Goal: Task Accomplishment & Management: Complete application form

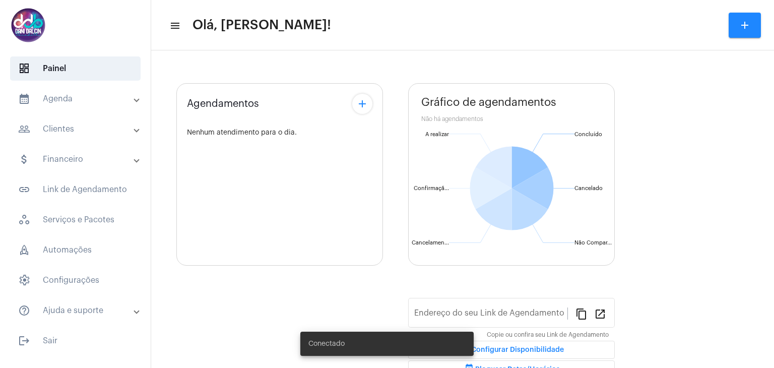
click at [51, 100] on mat-panel-title "calendar_month_outlined Agenda" at bounding box center [76, 99] width 116 height 12
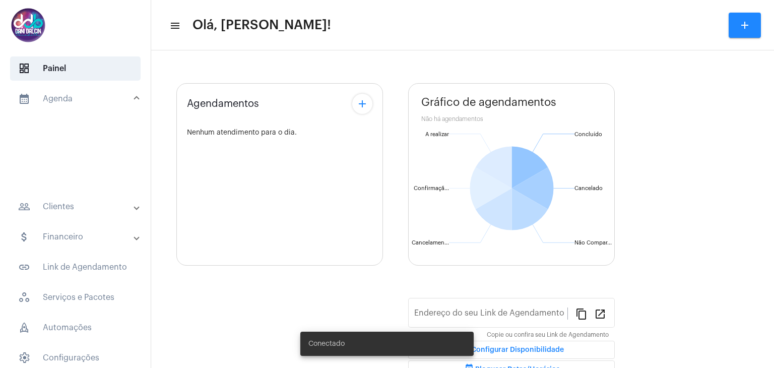
type input "[URL][DOMAIN_NAME]"
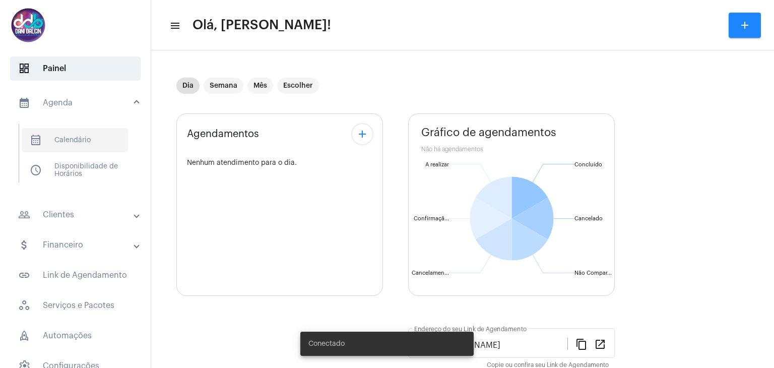
click at [61, 134] on span "calendar_month_outlined Calendário" at bounding box center [75, 140] width 106 height 24
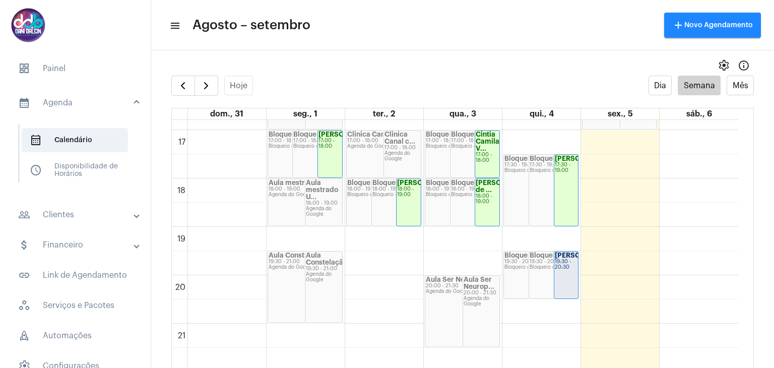
scroll to position [845, 0]
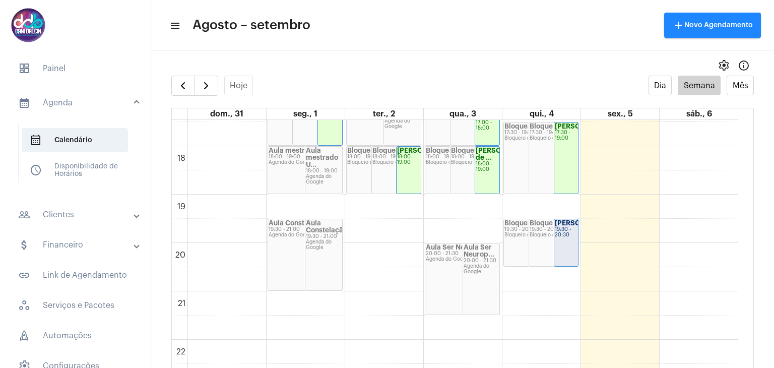
click at [558, 236] on div "19:30 - 20:30" at bounding box center [566, 232] width 23 height 11
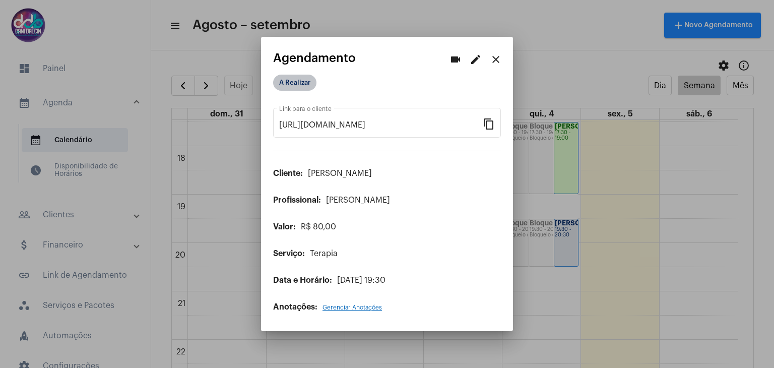
click at [306, 86] on mat-chip "A Realizar" at bounding box center [294, 83] width 43 height 16
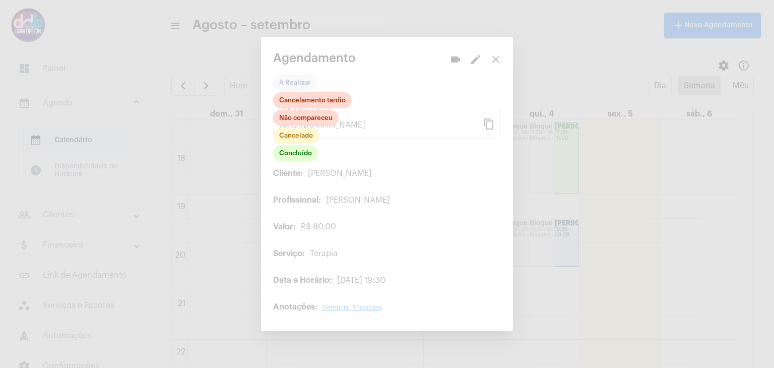
click at [280, 166] on div at bounding box center [387, 184] width 774 height 368
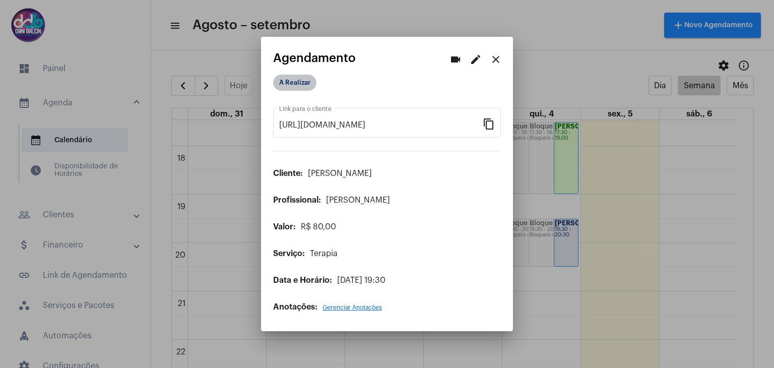
click at [290, 90] on mat-chip "A Realizar" at bounding box center [294, 83] width 43 height 16
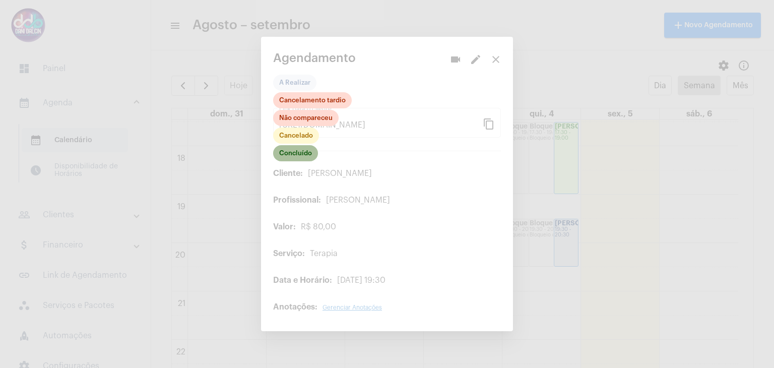
click at [291, 155] on mat-chip "Concluído" at bounding box center [295, 153] width 45 height 16
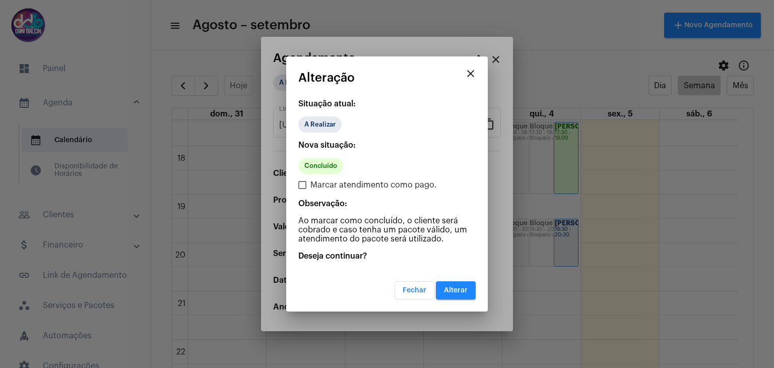
click at [455, 287] on span "Alterar" at bounding box center [456, 290] width 24 height 7
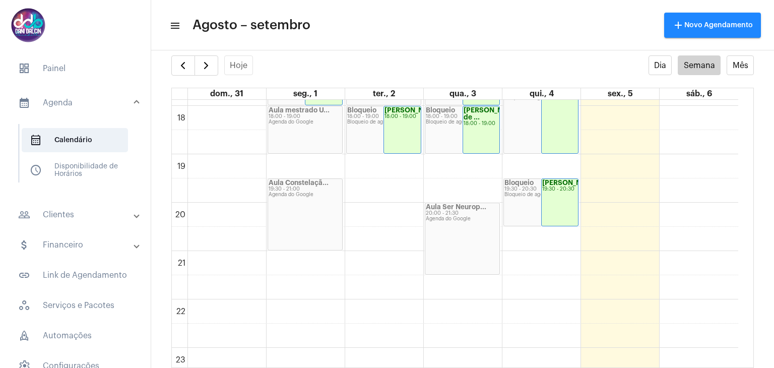
scroll to position [842, 0]
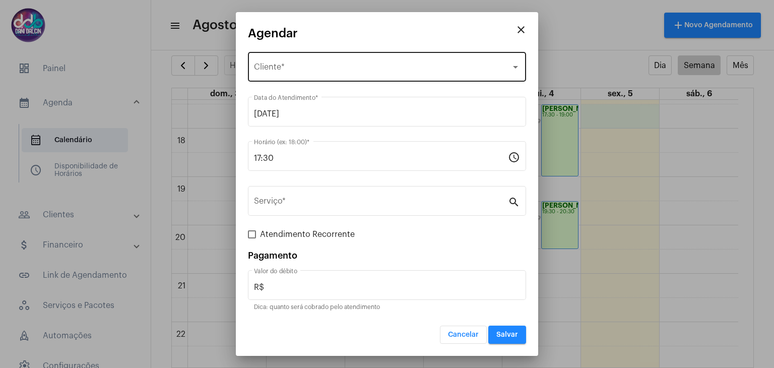
click at [277, 72] on span "Selecione o Cliente" at bounding box center [382, 69] width 257 height 9
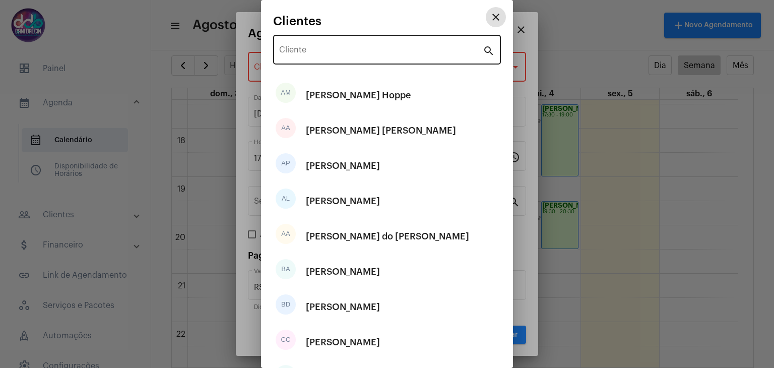
click at [304, 51] on input "Cliente" at bounding box center [381, 51] width 204 height 9
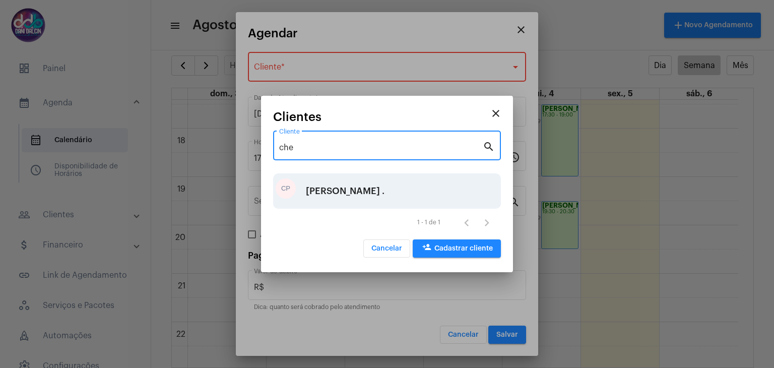
type input "che"
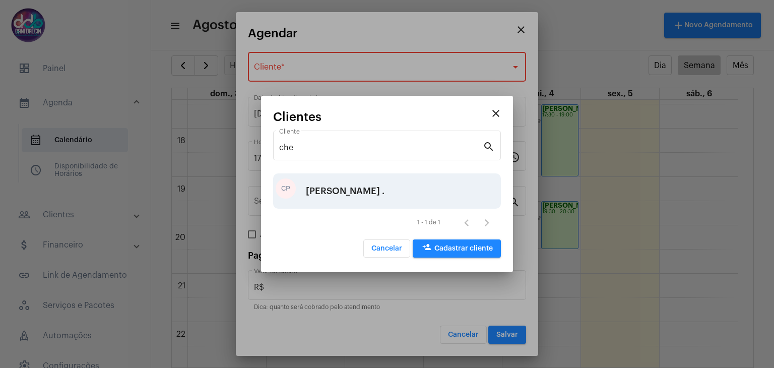
click at [330, 192] on div "[PERSON_NAME] ." at bounding box center [345, 191] width 79 height 30
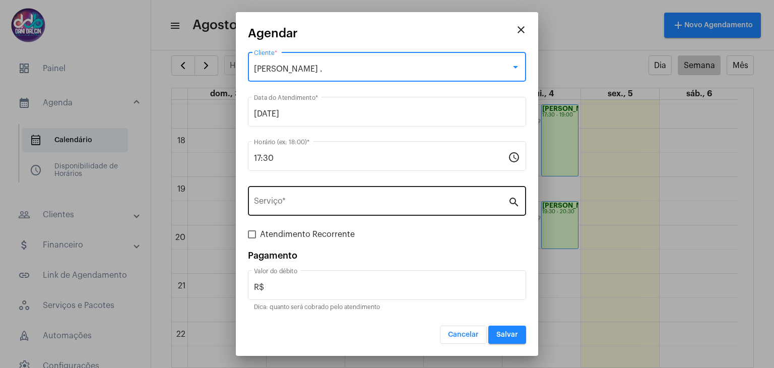
click at [316, 192] on div "Serviço *" at bounding box center [381, 200] width 254 height 32
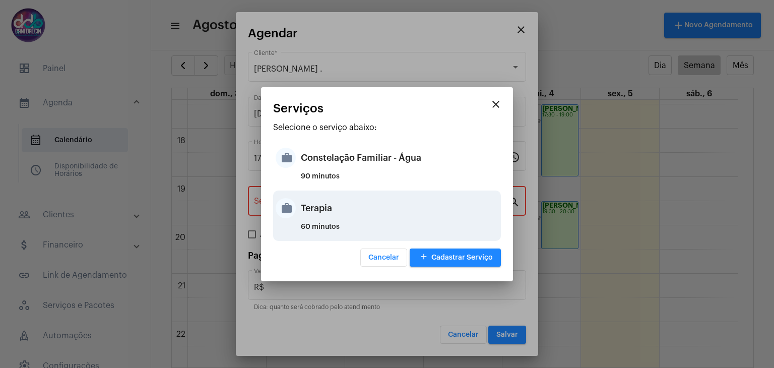
click at [306, 212] on div "Terapia" at bounding box center [400, 208] width 198 height 30
type input "Terapia"
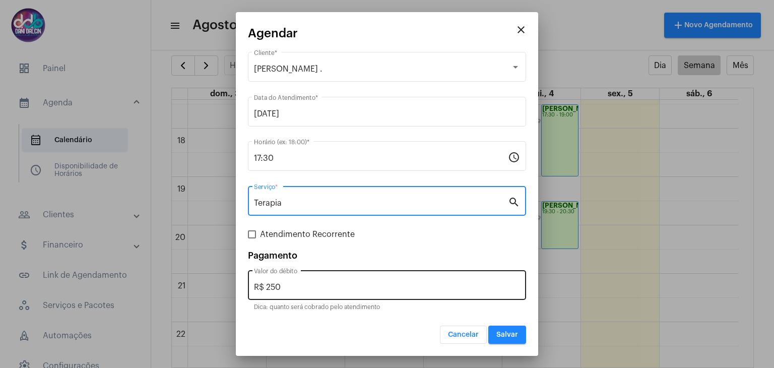
click at [299, 283] on input "R$ 250" at bounding box center [387, 287] width 266 height 9
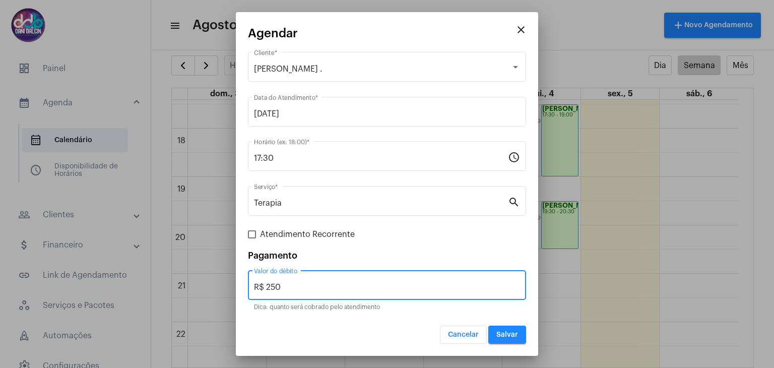
click at [299, 283] on input "R$ 250" at bounding box center [387, 287] width 266 height 9
type input "R$ 130"
click at [502, 335] on span "Salvar" at bounding box center [508, 334] width 22 height 7
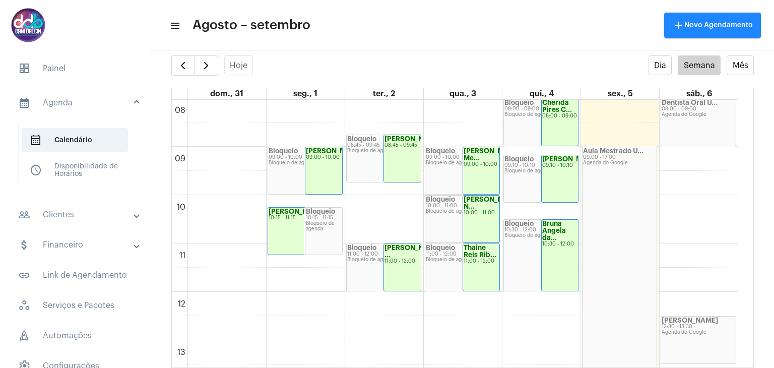
scroll to position [338, 0]
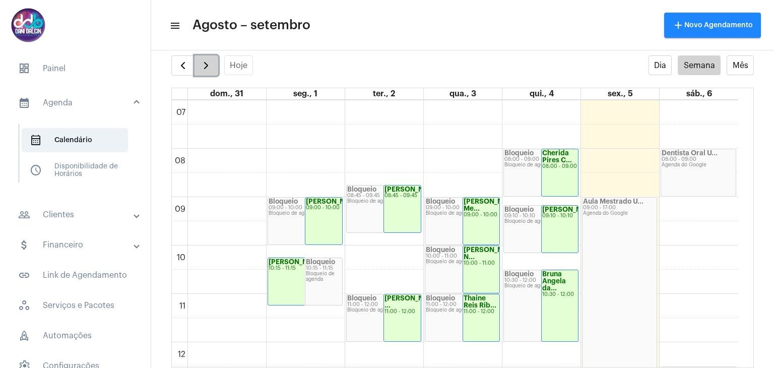
click at [205, 67] on span "button" at bounding box center [206, 65] width 12 height 12
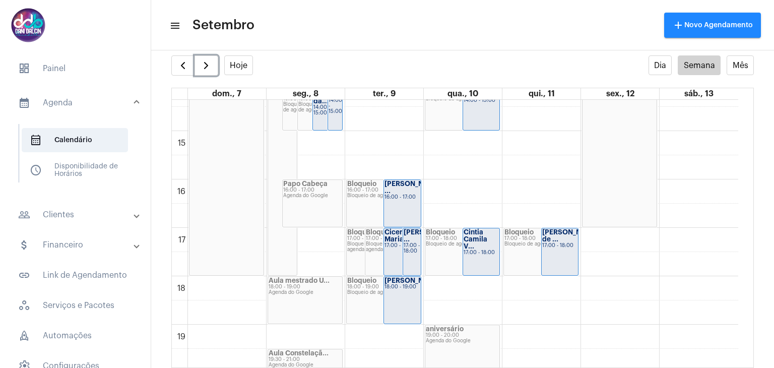
scroll to position [644, 0]
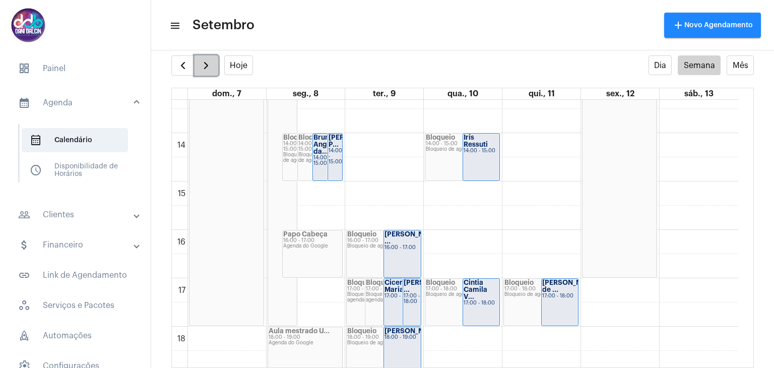
click at [205, 71] on span "button" at bounding box center [206, 65] width 12 height 12
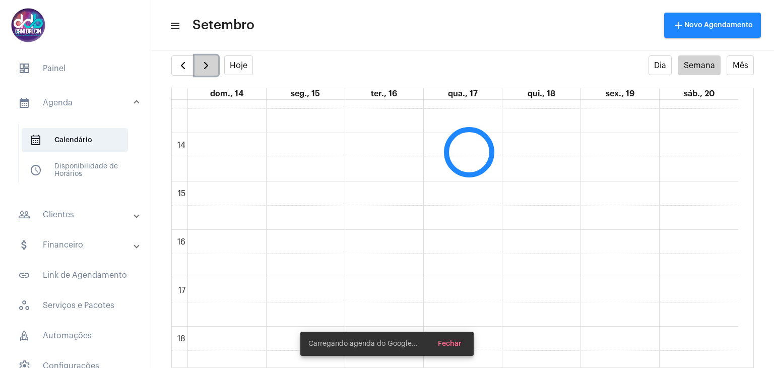
scroll to position [290, 0]
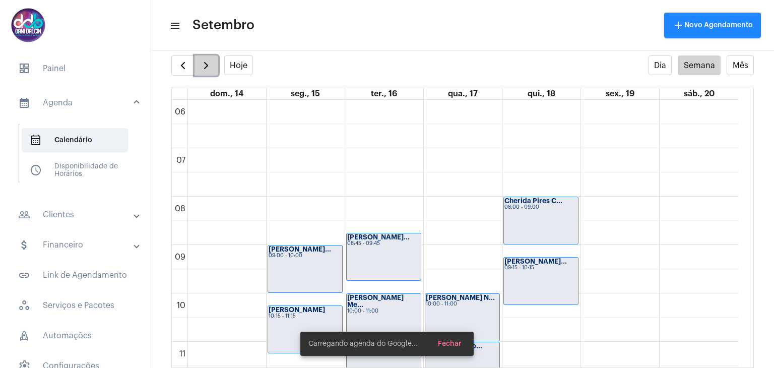
click at [205, 71] on span "button" at bounding box center [206, 65] width 12 height 12
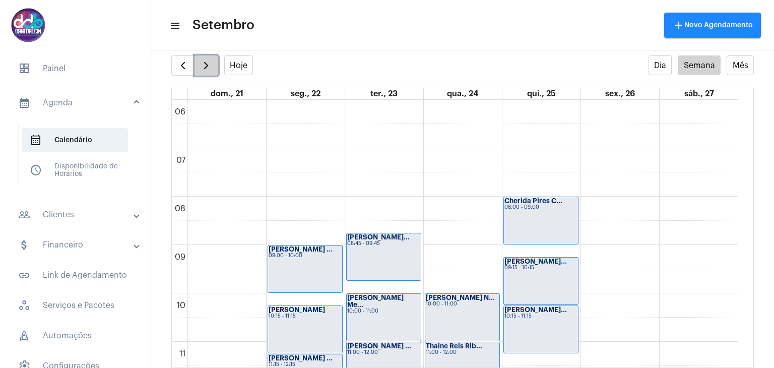
click at [205, 71] on span "button" at bounding box center [206, 65] width 12 height 12
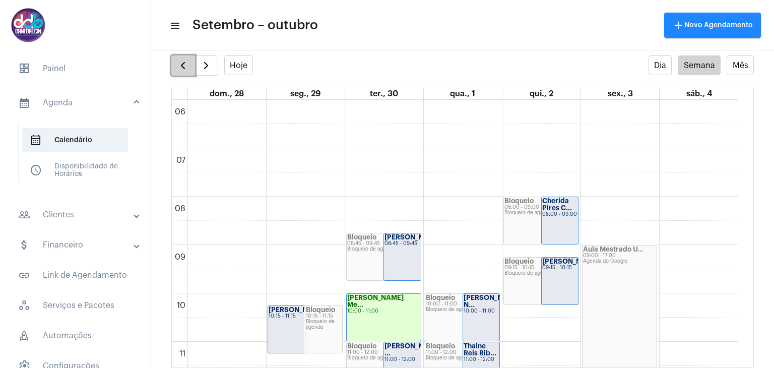
click at [182, 65] on span "button" at bounding box center [183, 65] width 12 height 12
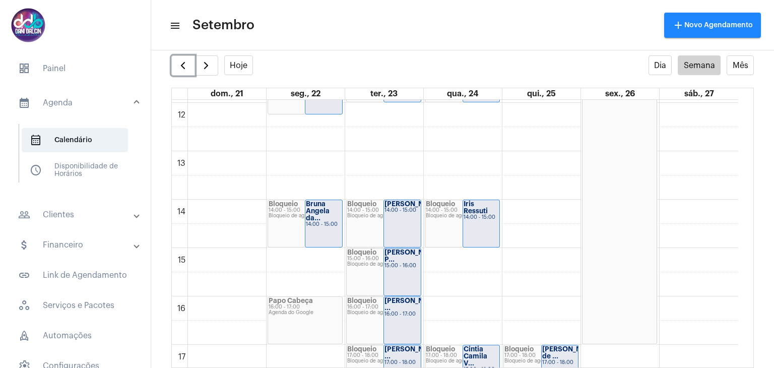
scroll to position [593, 0]
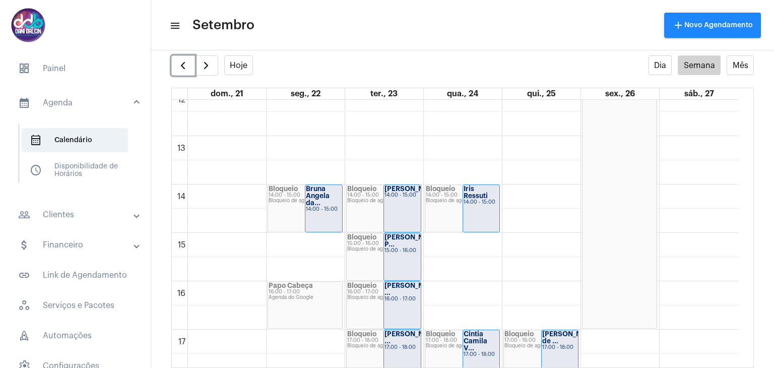
click at [476, 238] on div "00 01 02 03 04 05 06 07 08 09 10 11 12 13 14 15 16 17 18 19 20 21 22 23 [PERSON…" at bounding box center [455, 87] width 567 height 1161
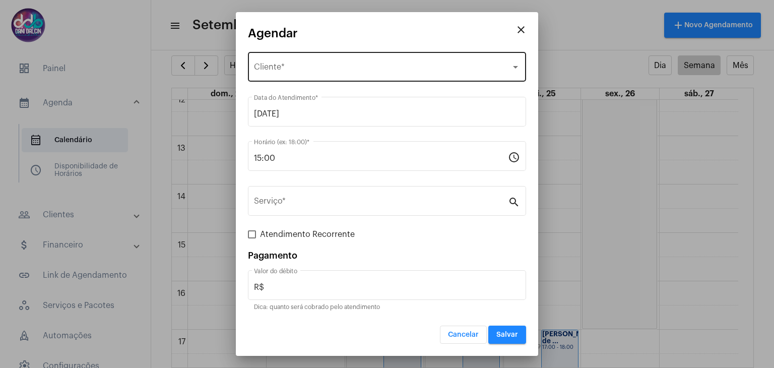
click at [306, 61] on div "Selecione o Cliente Cliente *" at bounding box center [387, 66] width 266 height 32
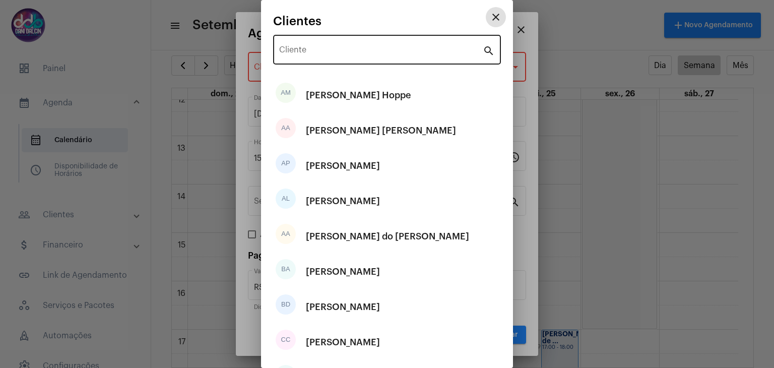
click at [314, 48] on input "Cliente" at bounding box center [381, 51] width 204 height 9
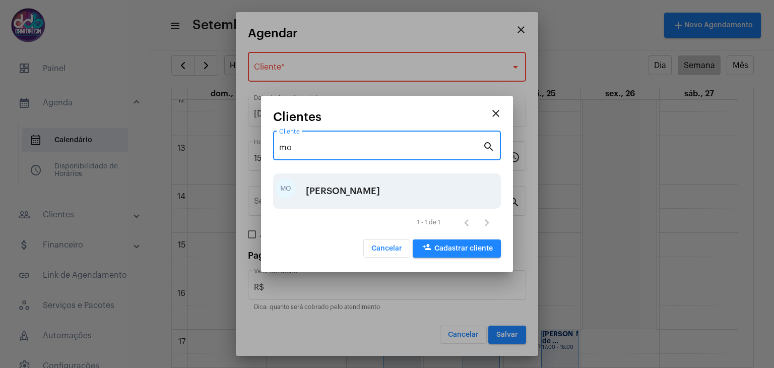
type input "mo"
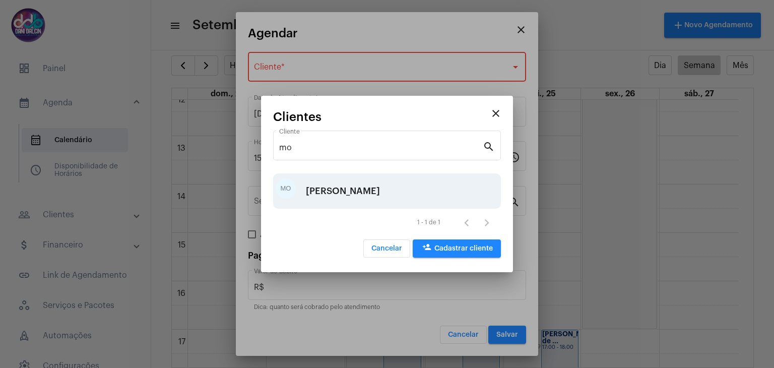
click at [369, 188] on div "[PERSON_NAME]" at bounding box center [343, 191] width 74 height 30
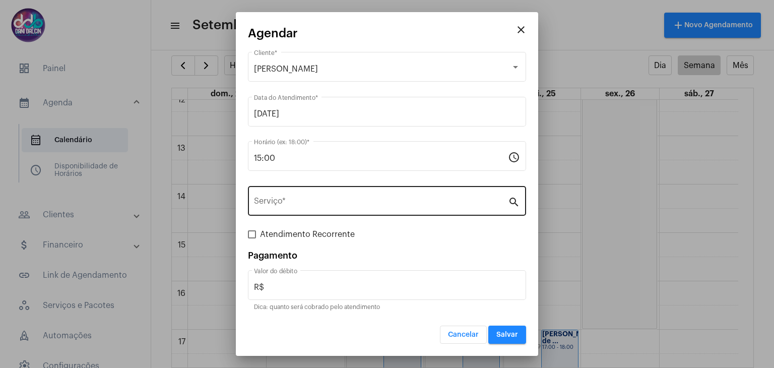
click at [330, 197] on div "Serviço *" at bounding box center [381, 200] width 254 height 32
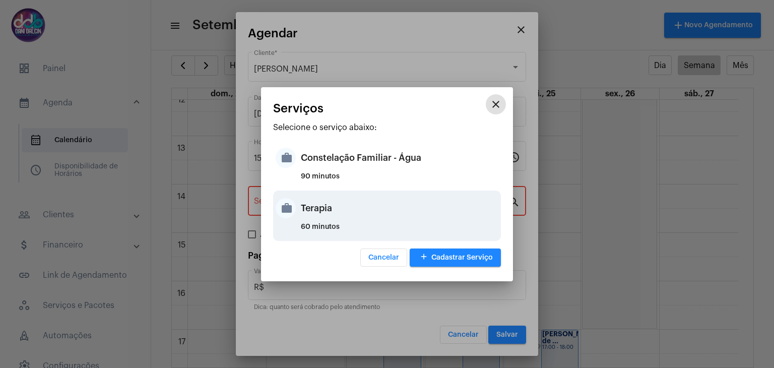
click at [326, 216] on div "Terapia" at bounding box center [400, 208] width 198 height 30
type input "Terapia"
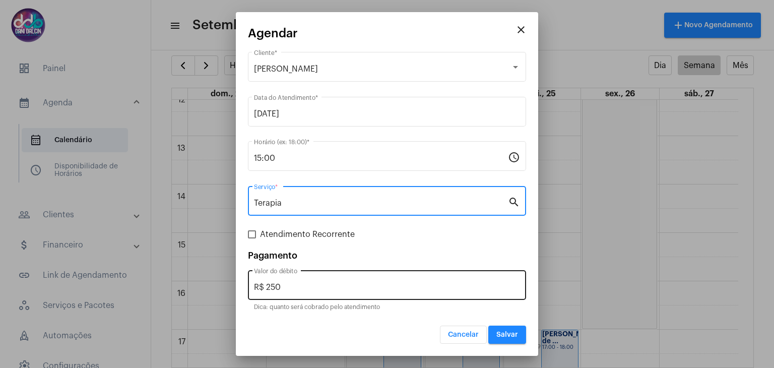
click at [302, 288] on input "R$ 250" at bounding box center [387, 287] width 266 height 9
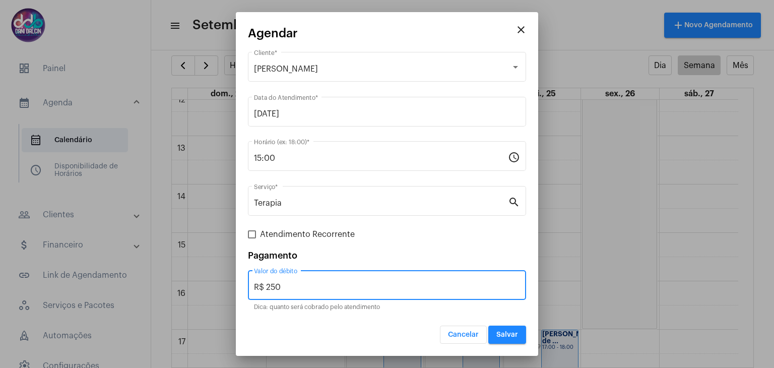
click at [302, 288] on input "R$ 250" at bounding box center [387, 287] width 266 height 9
type input "R$ 150"
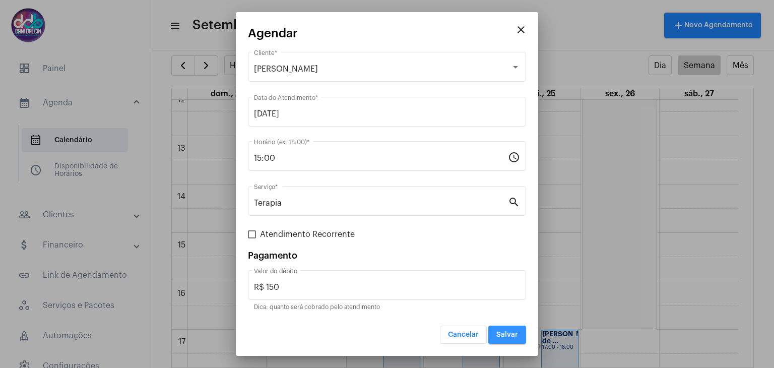
click at [503, 340] on button "Salvar" at bounding box center [507, 335] width 38 height 18
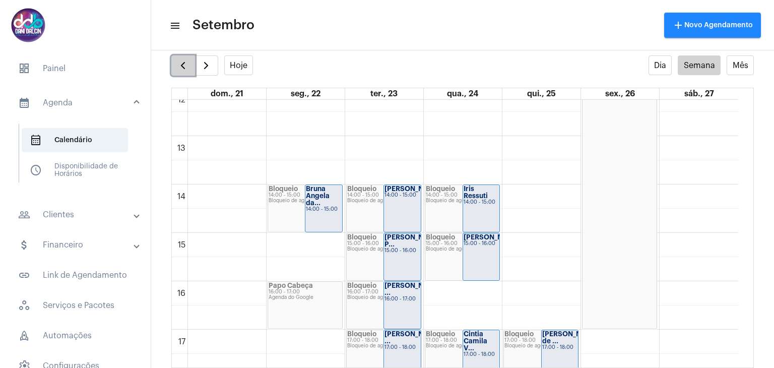
click at [181, 63] on span "button" at bounding box center [183, 65] width 12 height 12
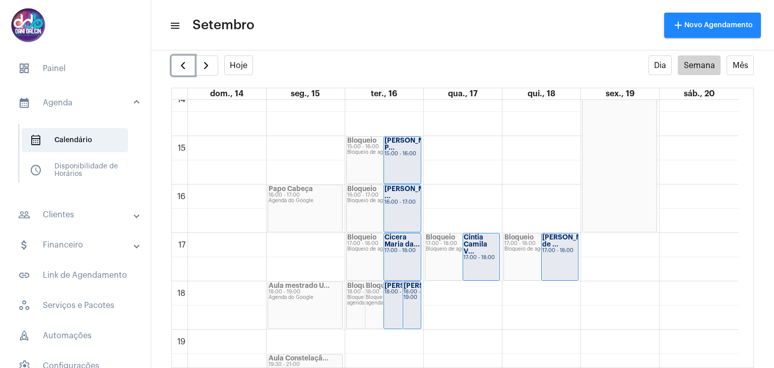
scroll to position [695, 0]
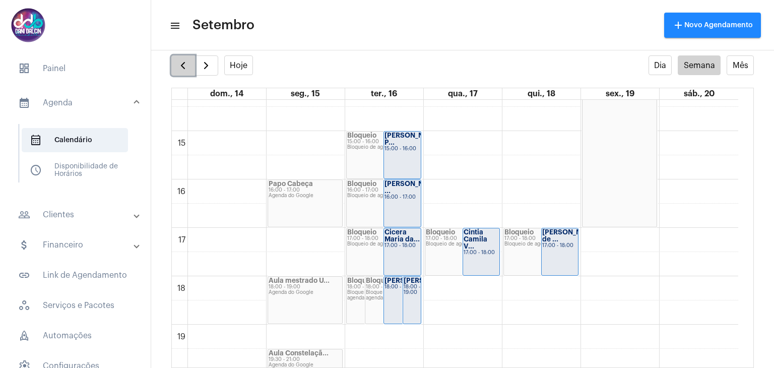
click at [175, 68] on button "button" at bounding box center [183, 65] width 24 height 20
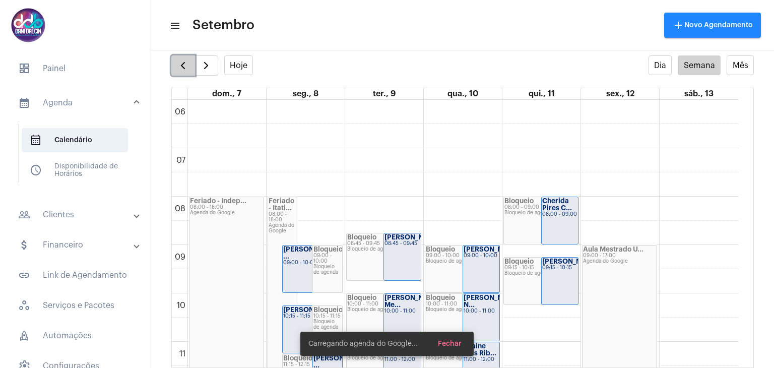
click at [175, 68] on button "button" at bounding box center [183, 65] width 24 height 20
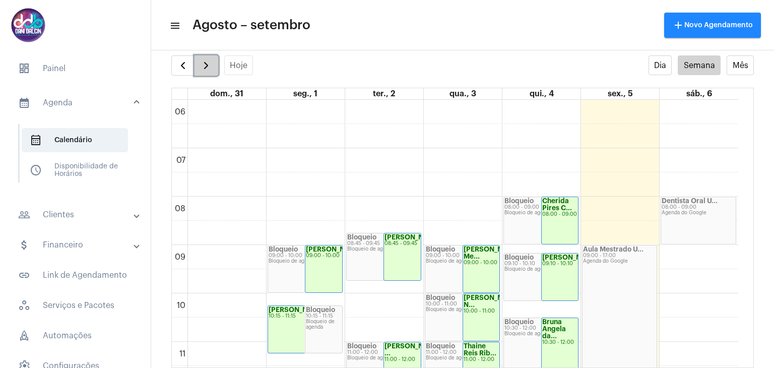
click at [211, 63] on span "button" at bounding box center [206, 65] width 12 height 12
